Goal: Task Accomplishment & Management: Complete application form

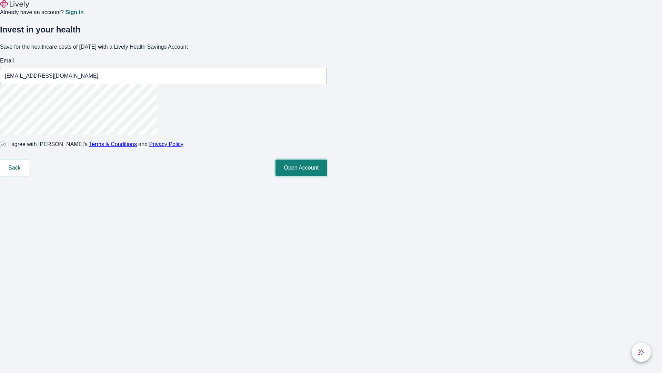
click at [327, 176] on button "Open Account" at bounding box center [301, 167] width 51 height 17
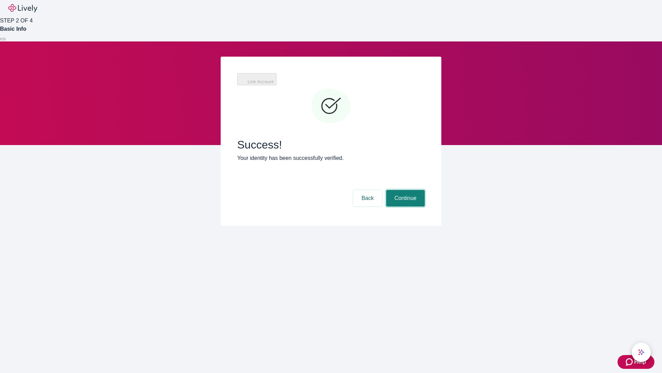
click at [405, 190] on button "Continue" at bounding box center [405, 198] width 39 height 17
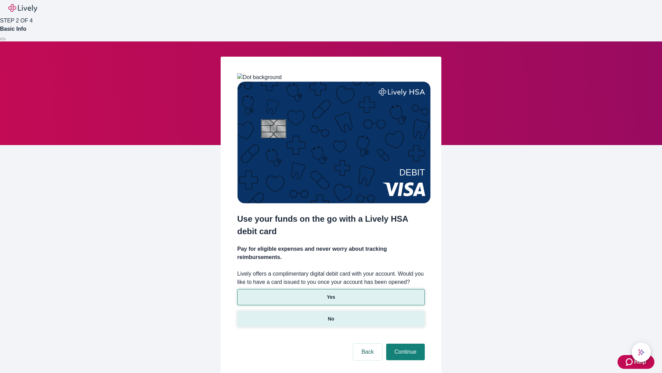
click at [331, 315] on p "No" at bounding box center [331, 318] width 7 height 7
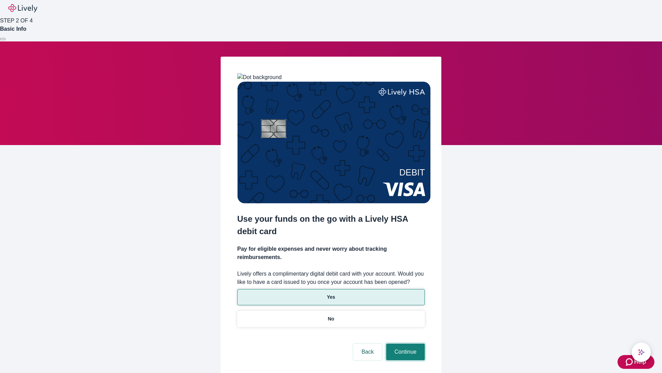
click at [405, 343] on button "Continue" at bounding box center [405, 351] width 39 height 17
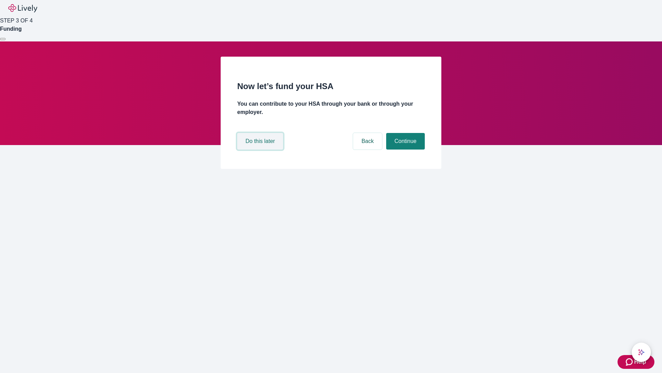
click at [261, 149] on button "Do this later" at bounding box center [260, 141] width 46 height 17
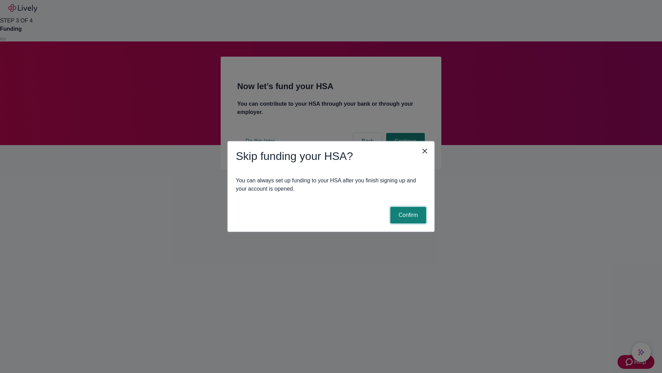
click at [407, 215] on button "Confirm" at bounding box center [408, 215] width 36 height 17
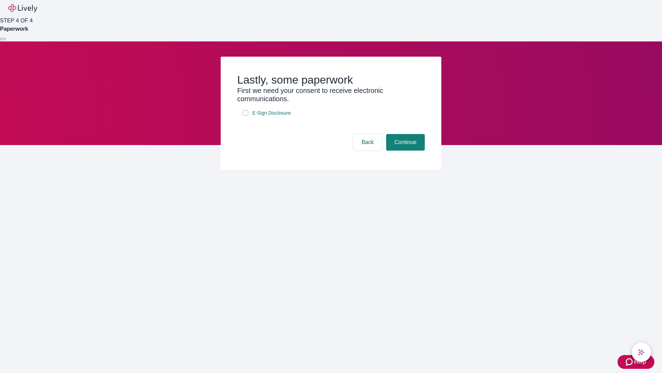
click at [246, 116] on input "E-Sign Disclosure" at bounding box center [246, 113] width 6 height 6
checkbox input "true"
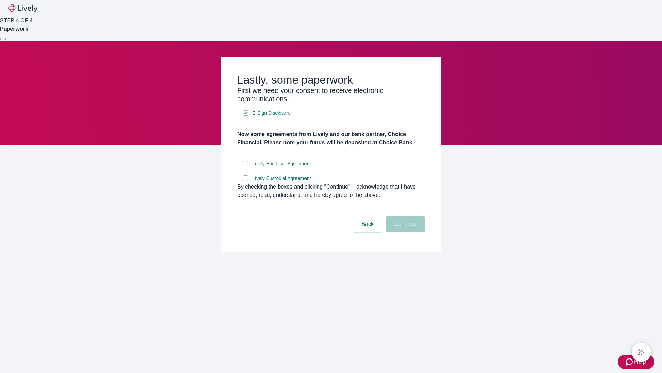
click at [246, 166] on input "Lively End User Agreement" at bounding box center [246, 164] width 6 height 6
checkbox input "true"
click at [246, 181] on input "Lively Custodial Agreement" at bounding box center [246, 178] width 6 height 6
checkbox input "true"
click at [405, 232] on button "Continue" at bounding box center [405, 224] width 39 height 17
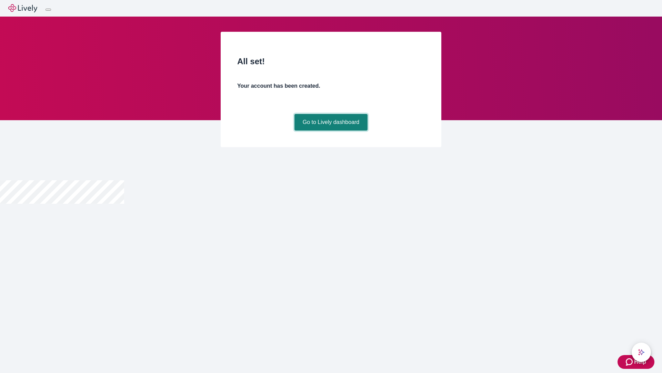
click at [331, 130] on link "Go to Lively dashboard" at bounding box center [331, 122] width 73 height 17
